Goal: Navigation & Orientation: Understand site structure

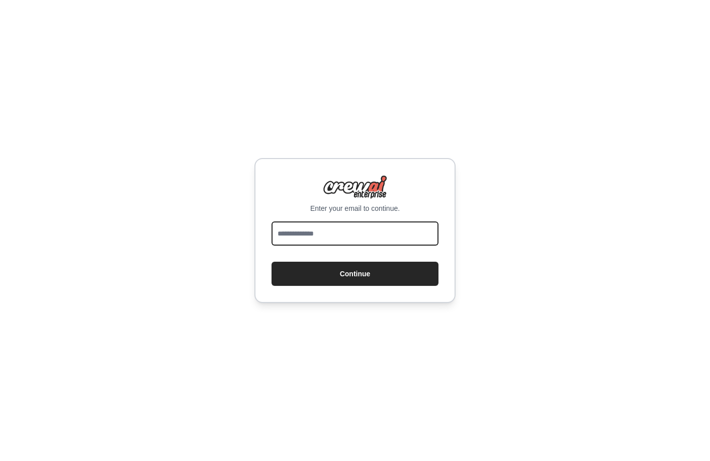
drag, startPoint x: 0, startPoint y: 0, endPoint x: 368, endPoint y: 236, distance: 437.0
click at [368, 236] on input "email" at bounding box center [355, 233] width 167 height 24
type input "**********"
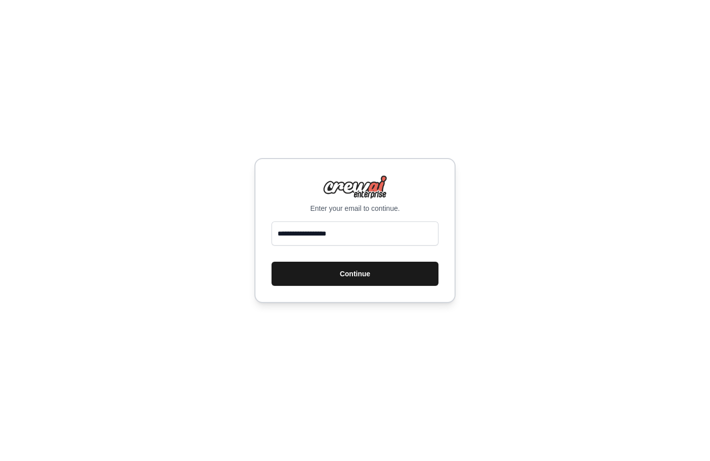
click at [332, 270] on button "Continue" at bounding box center [355, 273] width 167 height 24
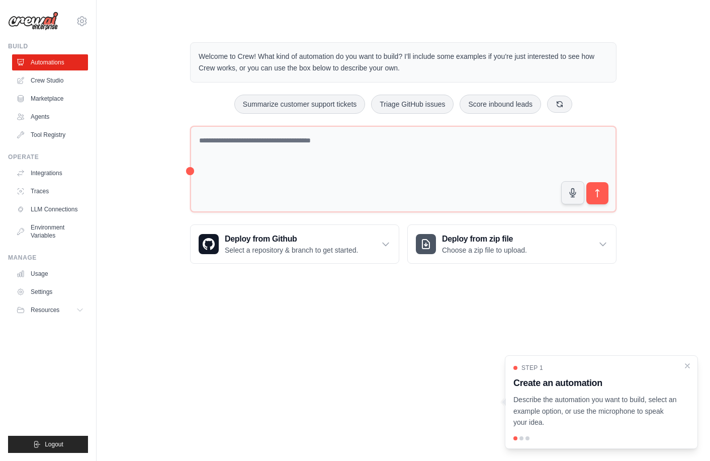
click at [368, 339] on body "[PERSON_NAME][EMAIL_ADDRESS][DOMAIN_NAME] Settings Build Automations Crew Studio" at bounding box center [355, 230] width 710 height 461
click at [687, 363] on icon "Close walkthrough" at bounding box center [687, 365] width 9 height 9
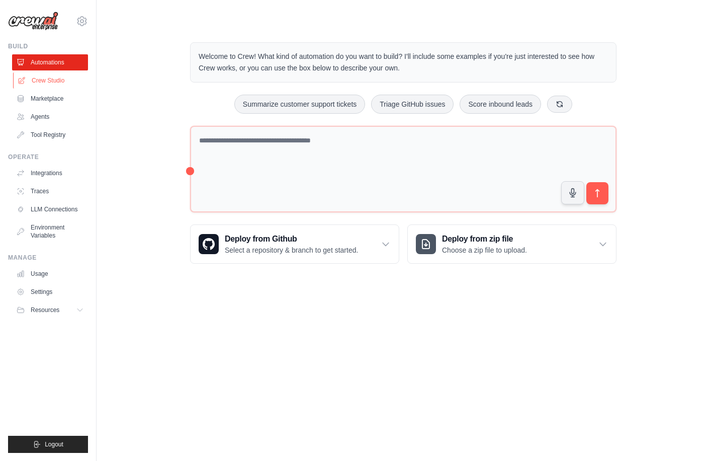
click at [55, 78] on link "Crew Studio" at bounding box center [51, 80] width 76 height 16
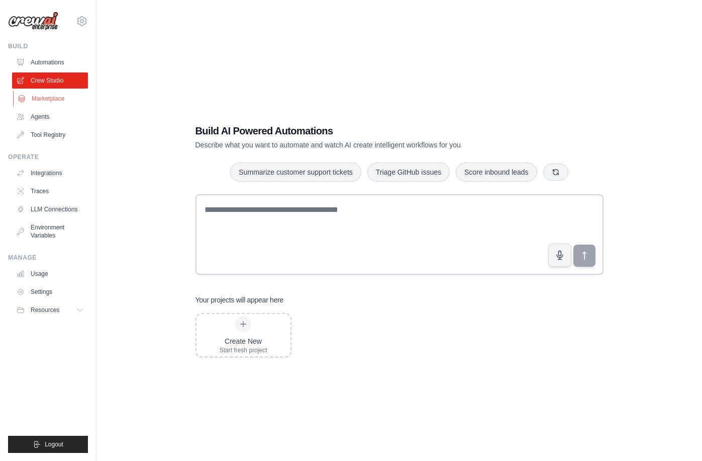
click at [48, 94] on link "Marketplace" at bounding box center [51, 99] width 76 height 16
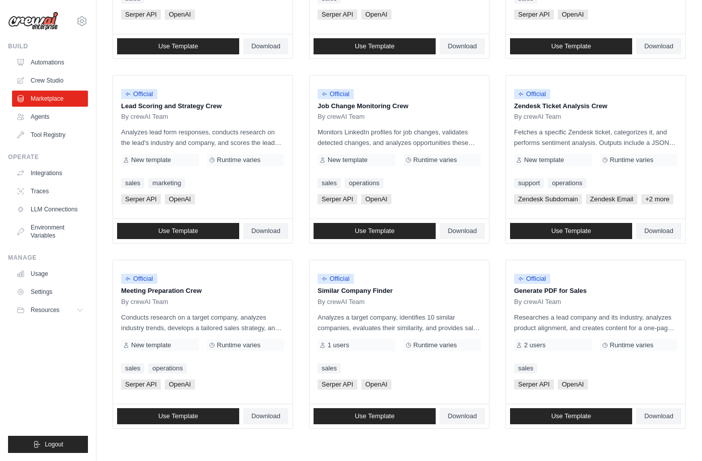
scroll to position [471, 0]
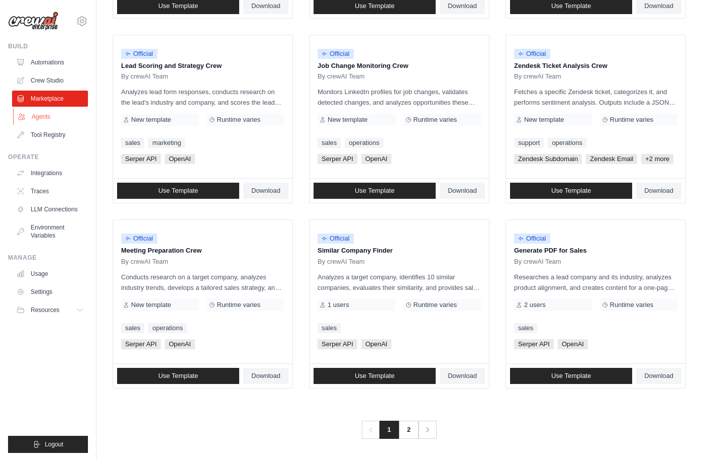
click at [54, 123] on link "Agents" at bounding box center [51, 117] width 76 height 16
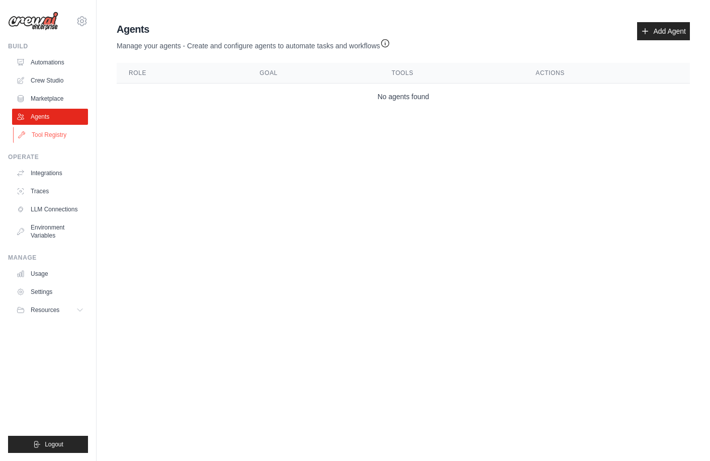
click at [45, 133] on link "Tool Registry" at bounding box center [51, 135] width 76 height 16
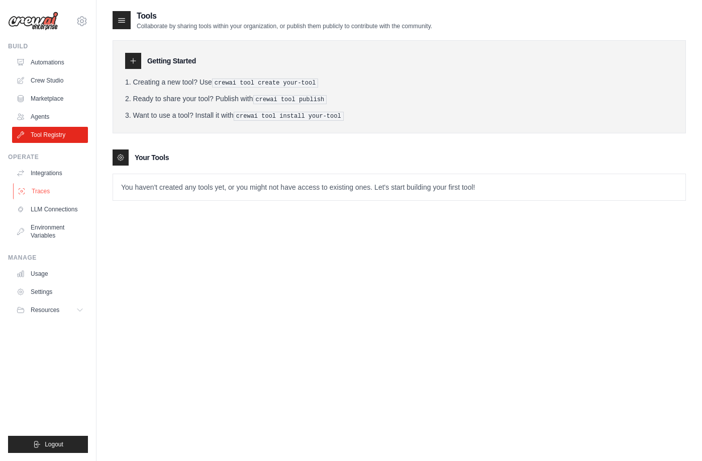
click at [38, 189] on link "Traces" at bounding box center [51, 191] width 76 height 16
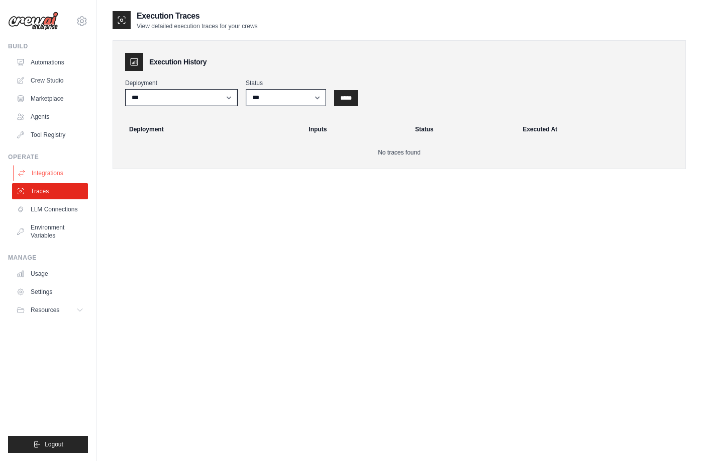
click at [47, 166] on link "Integrations" at bounding box center [51, 173] width 76 height 16
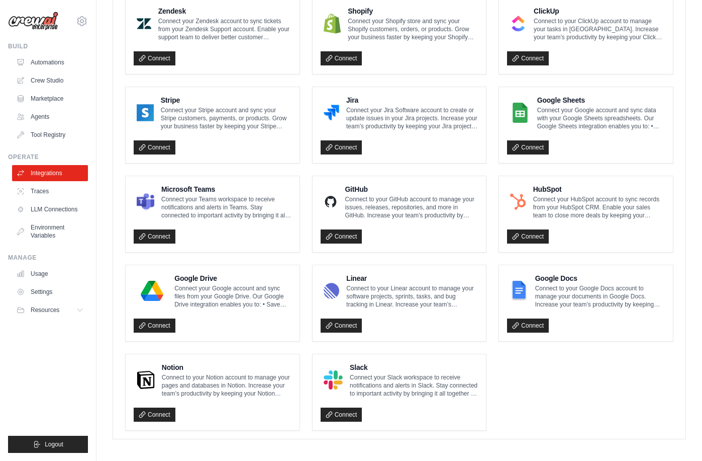
scroll to position [486, 0]
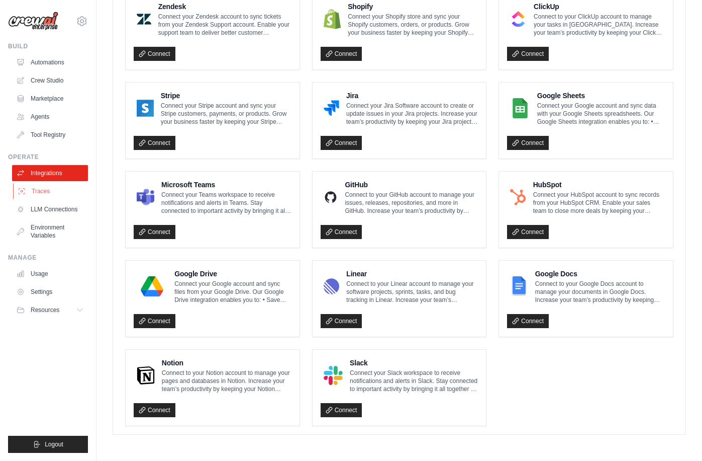
click at [53, 189] on link "Traces" at bounding box center [51, 191] width 76 height 16
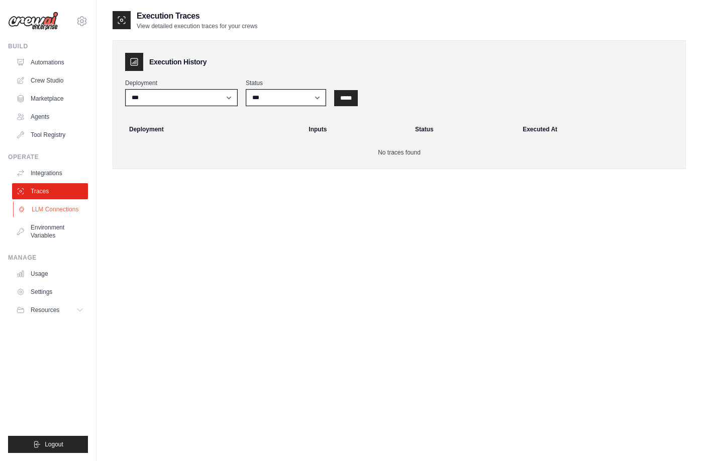
click at [47, 214] on link "LLM Connections" at bounding box center [51, 209] width 76 height 16
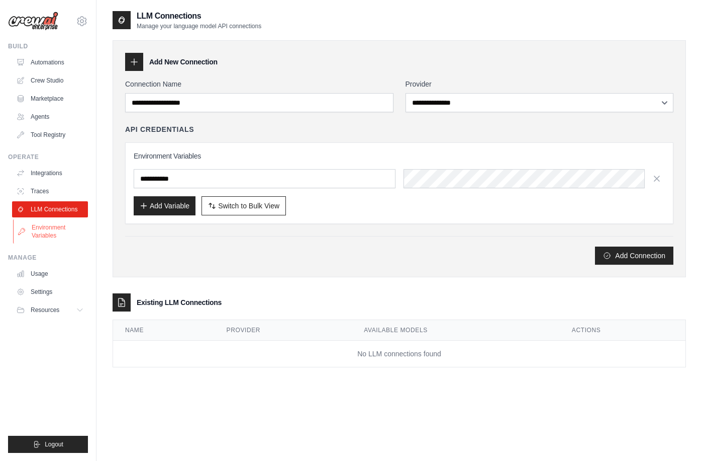
click at [41, 227] on link "Environment Variables" at bounding box center [51, 231] width 76 height 24
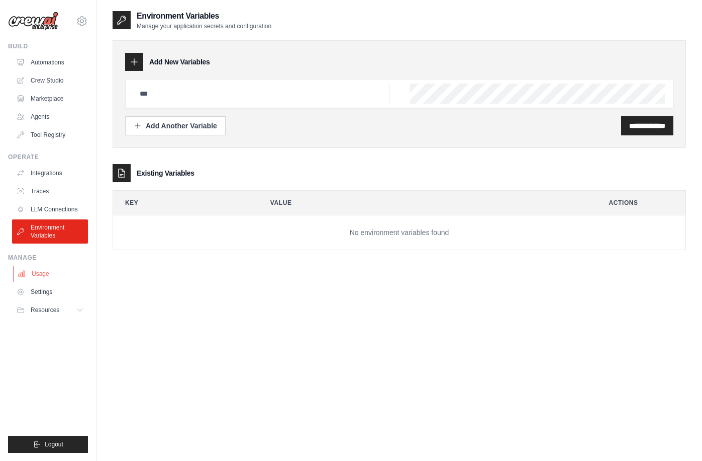
click at [43, 278] on link "Usage" at bounding box center [51, 273] width 76 height 16
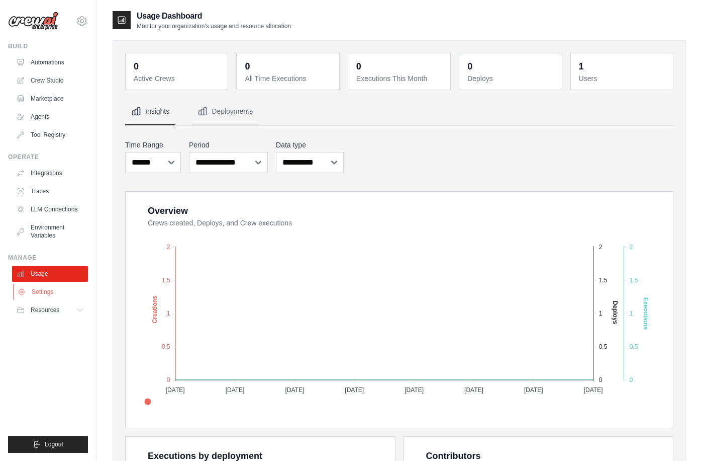
click at [40, 294] on link "Settings" at bounding box center [51, 292] width 76 height 16
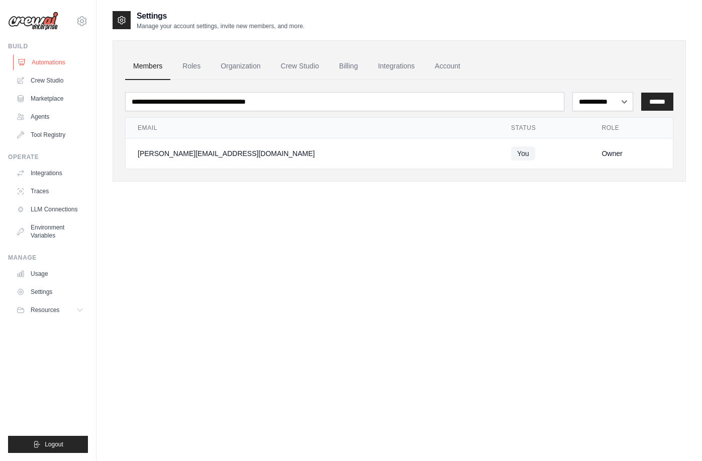
click at [56, 63] on link "Automations" at bounding box center [51, 62] width 76 height 16
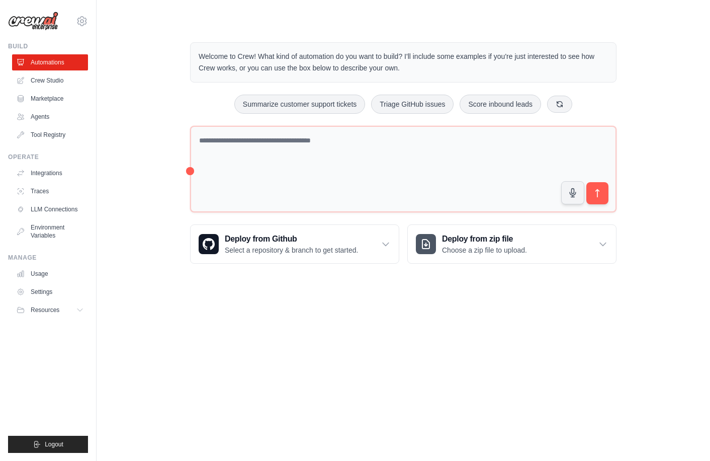
click at [262, 307] on body "jas.lager@seznam.cz Settings Build Automations Crew Studio" at bounding box center [355, 230] width 710 height 461
click at [145, 113] on div "Welcome to Crew! What kind of automation do you want to build? I'll include som…" at bounding box center [403, 152] width 581 height 253
